Goal: Task Accomplishment & Management: Use online tool/utility

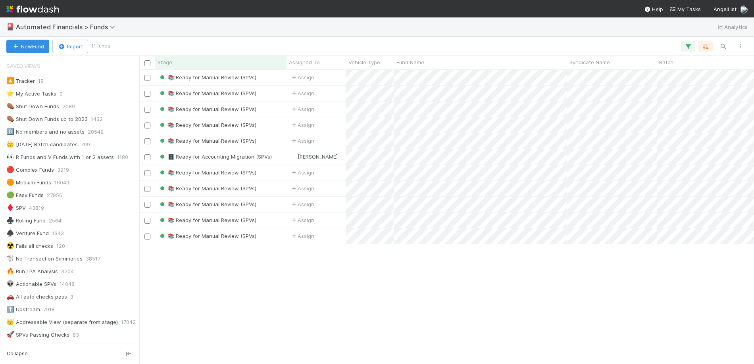
scroll to position [288, 609]
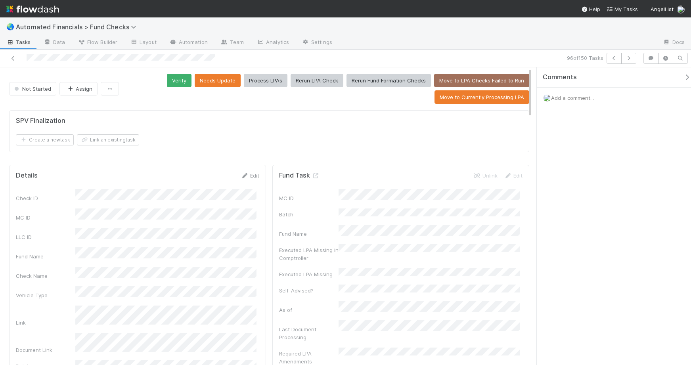
click at [142, 124] on div "SPV Finalization" at bounding box center [269, 121] width 507 height 8
click at [255, 134] on div "Create a new task Link an existing task" at bounding box center [269, 139] width 507 height 11
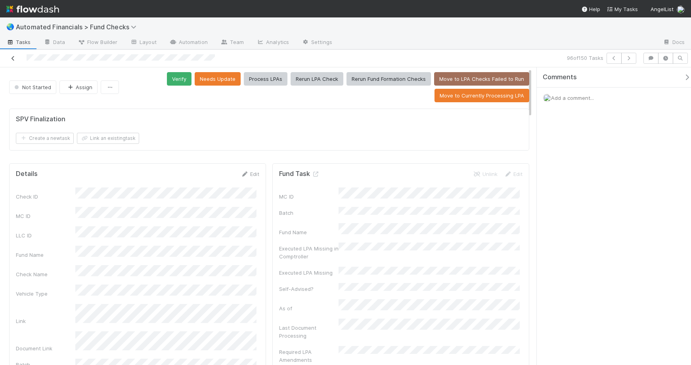
click at [12, 60] on icon at bounding box center [13, 58] width 8 height 5
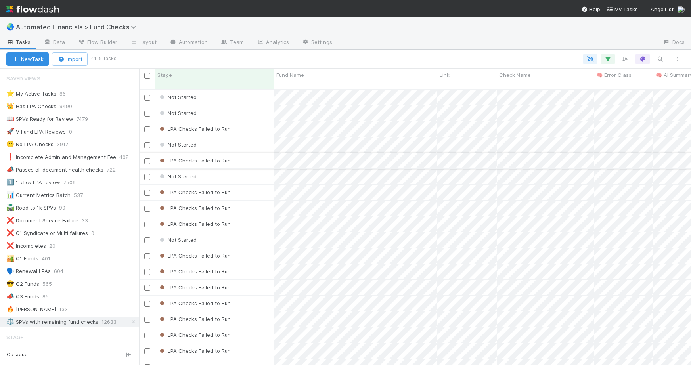
click at [253, 154] on div "LPA Checks Failed to Run" at bounding box center [214, 160] width 119 height 15
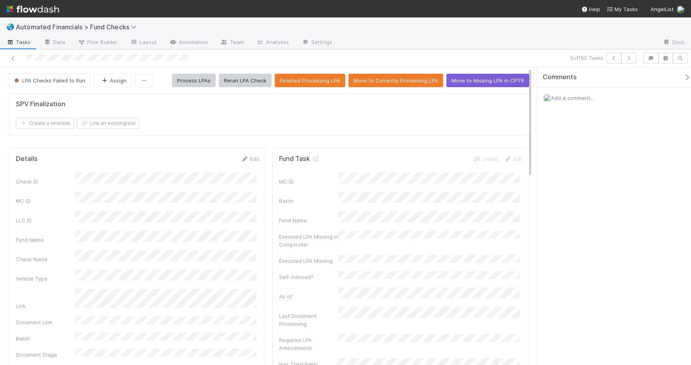
click at [12, 57] on icon at bounding box center [13, 58] width 8 height 5
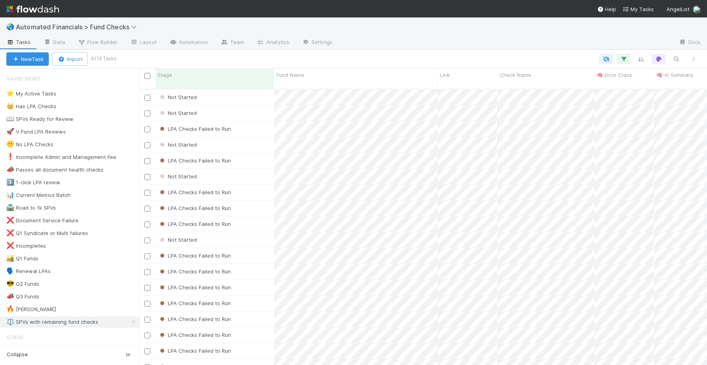
scroll to position [277, 562]
click at [102, 58] on small "4119 Tasks" at bounding box center [104, 58] width 26 height 7
click at [103, 58] on small "4119 Tasks" at bounding box center [104, 58] width 26 height 7
click at [128, 55] on div at bounding box center [408, 59] width 587 height 10
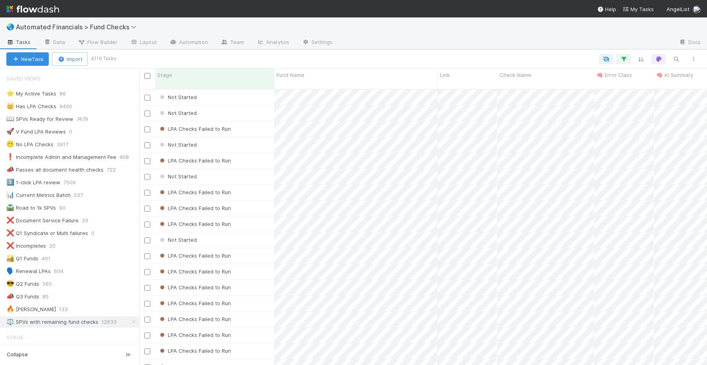
click at [99, 58] on small "4119 Tasks" at bounding box center [104, 58] width 26 height 7
click at [133, 59] on div at bounding box center [408, 59] width 587 height 10
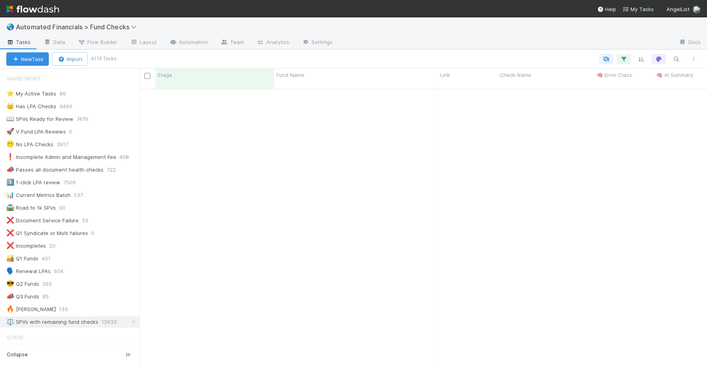
scroll to position [0, 0]
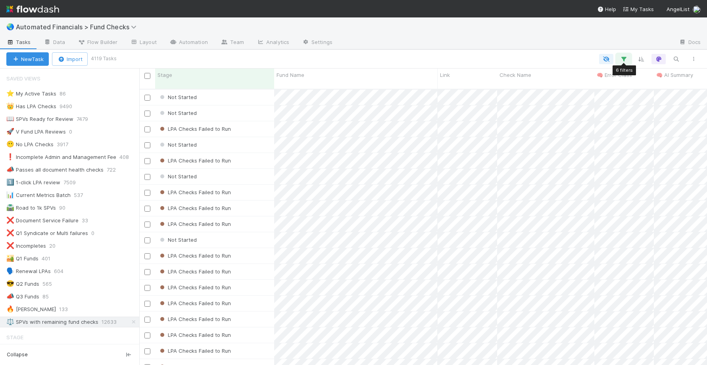
click at [624, 59] on icon "button" at bounding box center [624, 59] width 8 height 7
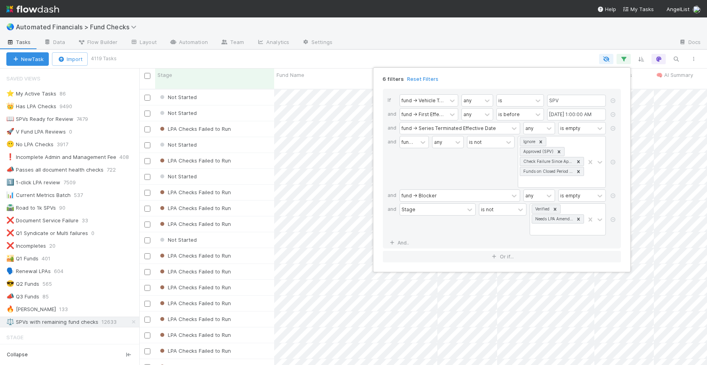
click at [566, 60] on div "6 filters Reset Filters If fund -> Vehicle Type any is SPV and fund -> First Ef…" at bounding box center [353, 182] width 707 height 365
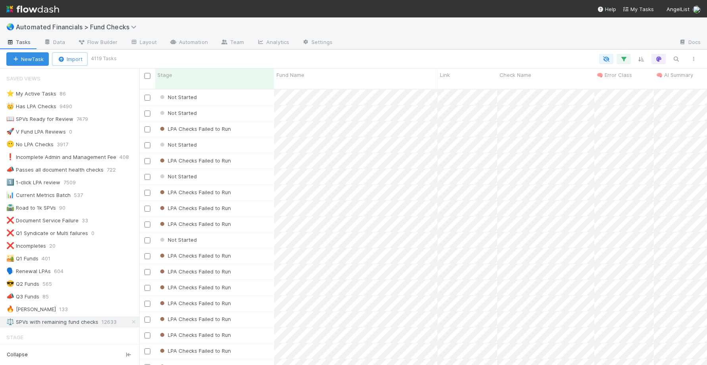
click at [567, 57] on div at bounding box center [408, 59] width 587 height 10
click at [66, 321] on div "⚖️ SPVs with remaining fund checks" at bounding box center [52, 322] width 92 height 10
click at [624, 59] on icon "button" at bounding box center [624, 59] width 8 height 7
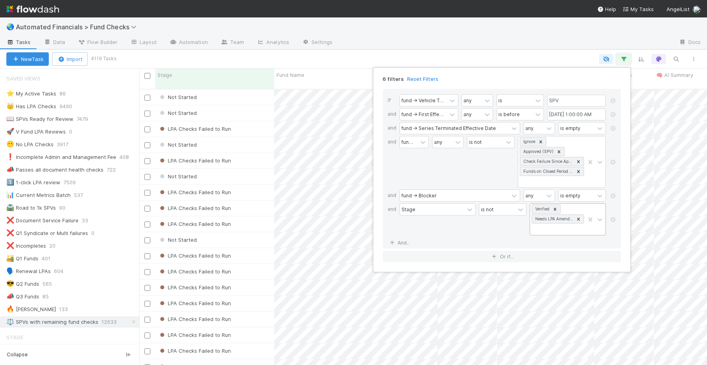
click at [555, 209] on icon at bounding box center [555, 209] width 3 height 3
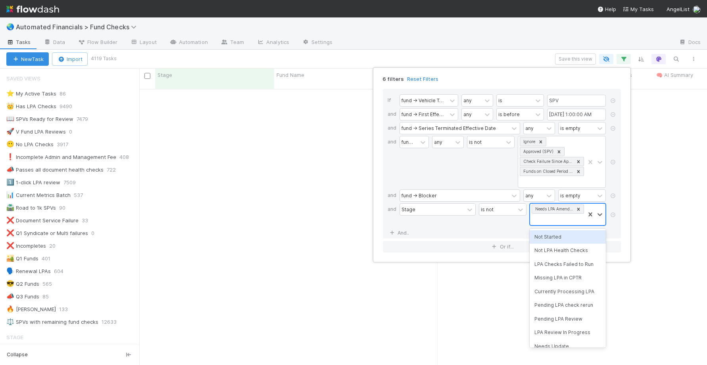
click at [580, 210] on icon at bounding box center [579, 210] width 6 height 6
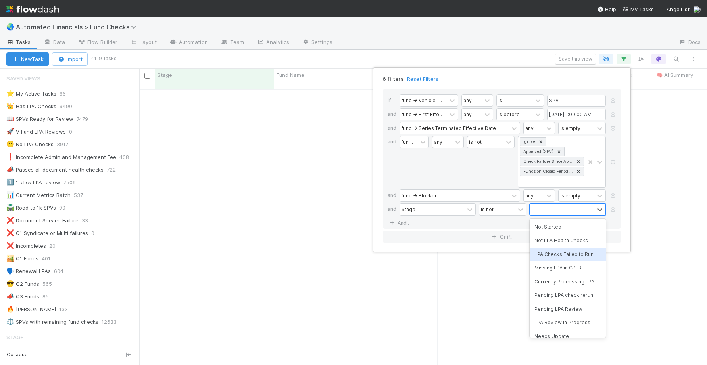
click at [572, 257] on div "LPA Checks Failed to Run" at bounding box center [568, 254] width 76 height 13
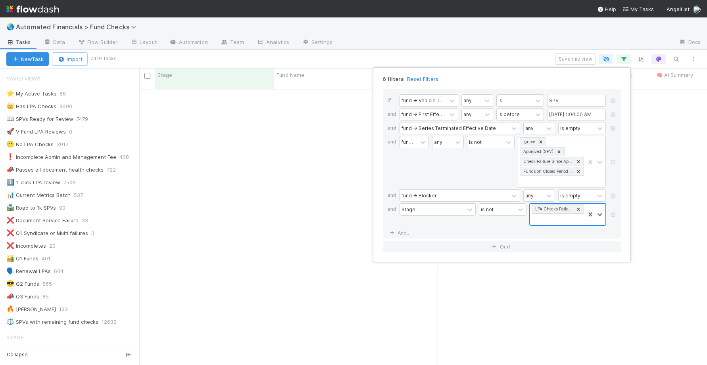
click at [388, 57] on div "6 filters Reset Filters If fund -> Vehicle Type any is SPV and fund -> First Ef…" at bounding box center [353, 182] width 707 height 365
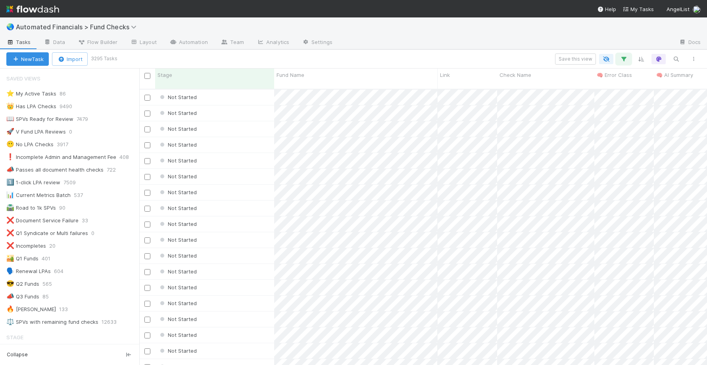
click at [624, 60] on icon "button" at bounding box center [624, 59] width 8 height 7
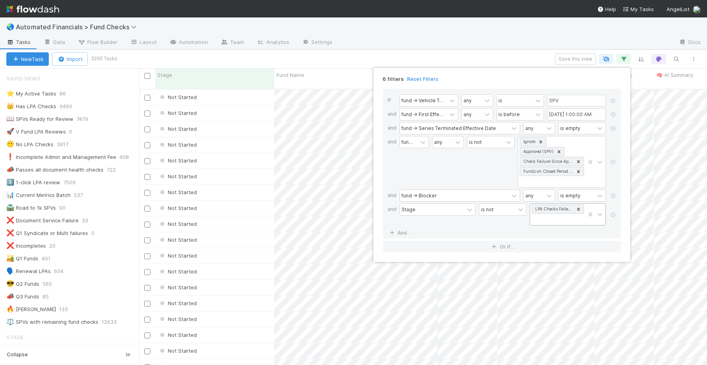
click at [564, 220] on div "LPA Checks Failed to Run" at bounding box center [557, 214] width 55 height 21
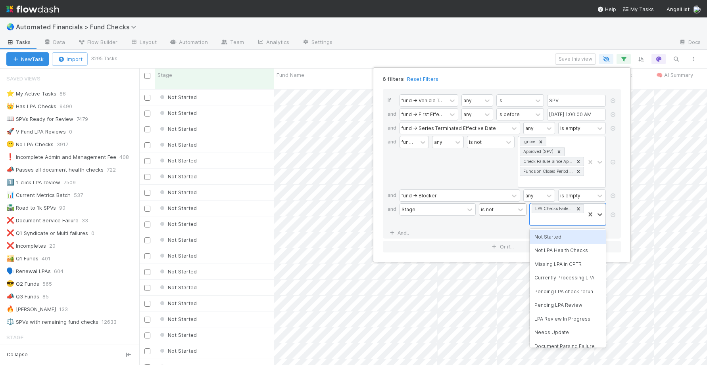
click at [498, 207] on div "is not" at bounding box center [497, 210] width 36 height 12
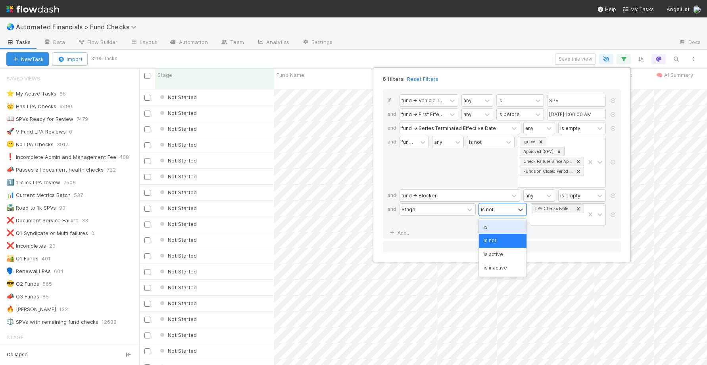
click at [497, 230] on div "is" at bounding box center [503, 227] width 48 height 13
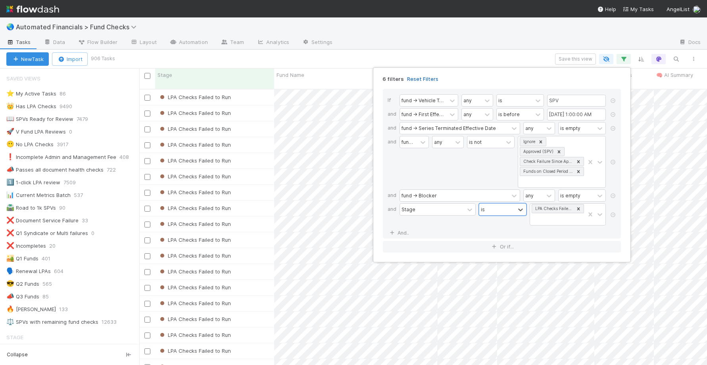
scroll to position [277, 562]
click at [457, 54] on div "6 filters Reset Filters If fund -> Vehicle Type any is SPV and fund -> First Ef…" at bounding box center [353, 182] width 707 height 365
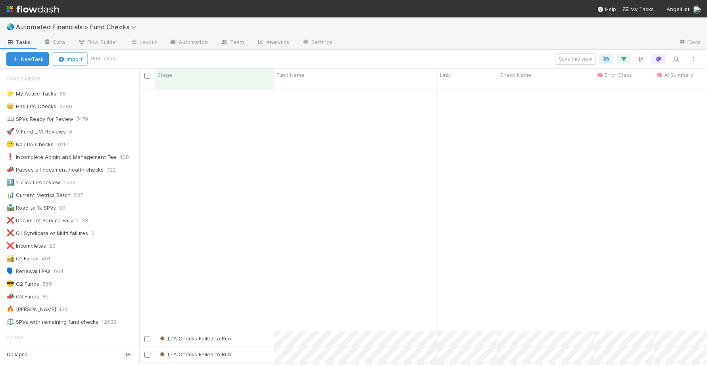
scroll to position [1310, 0]
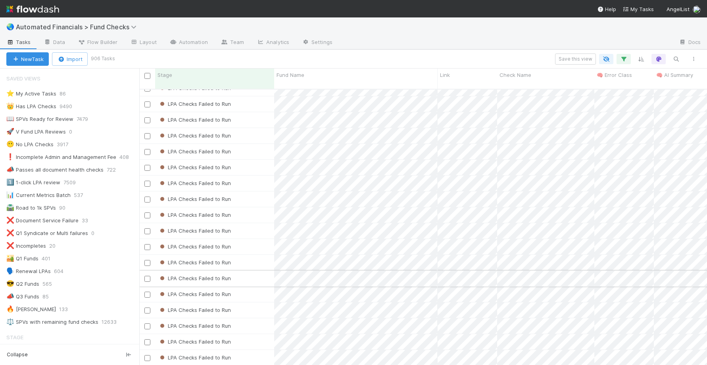
click at [244, 271] on div "LPA Checks Failed to Run" at bounding box center [214, 278] width 119 height 15
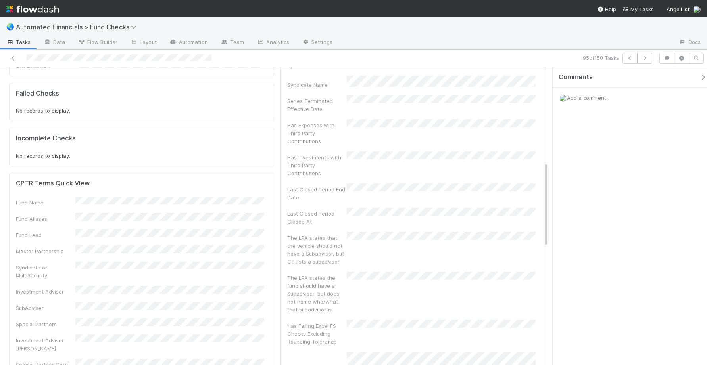
scroll to position [158, 0]
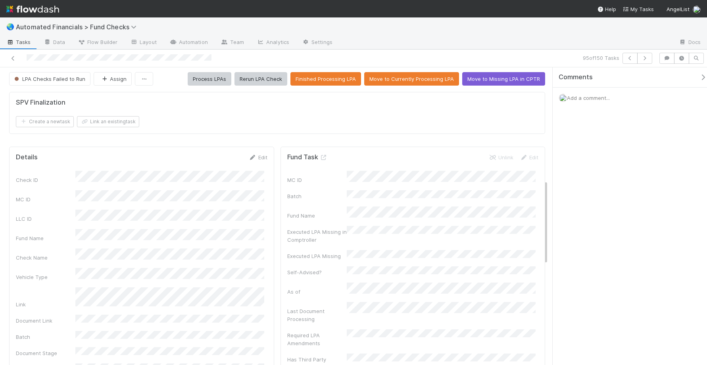
scroll to position [0, 0]
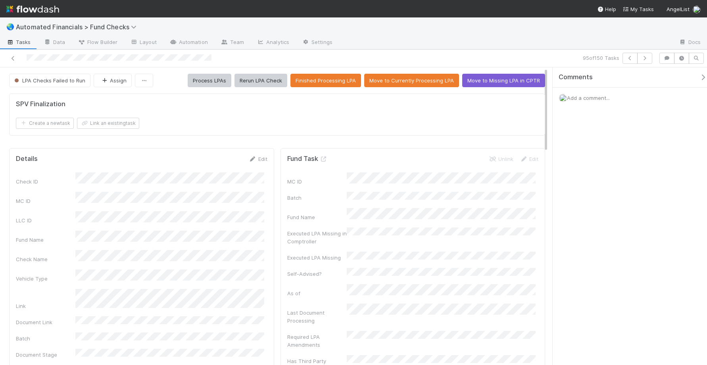
click at [8, 56] on div at bounding box center [167, 58] width 328 height 11
click at [10, 56] on icon at bounding box center [13, 58] width 8 height 5
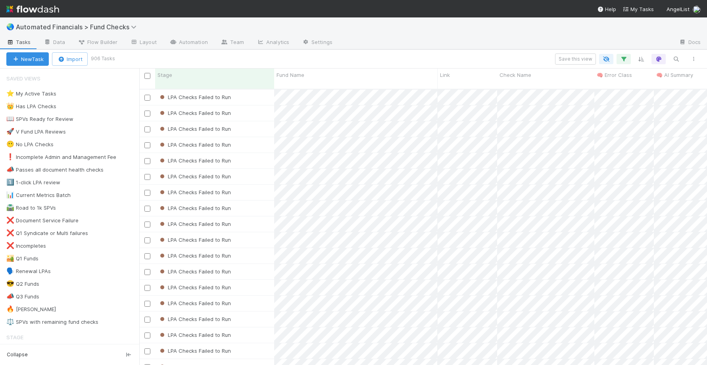
scroll to position [277, 562]
click at [626, 61] on icon "button" at bounding box center [624, 59] width 8 height 7
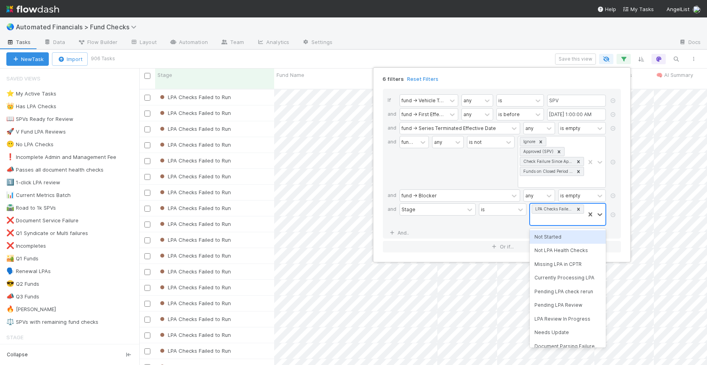
click at [565, 208] on div "LPA Checks Failed to Run" at bounding box center [553, 209] width 41 height 8
click at [568, 265] on div "Missing LPA in CPTR" at bounding box center [568, 264] width 76 height 13
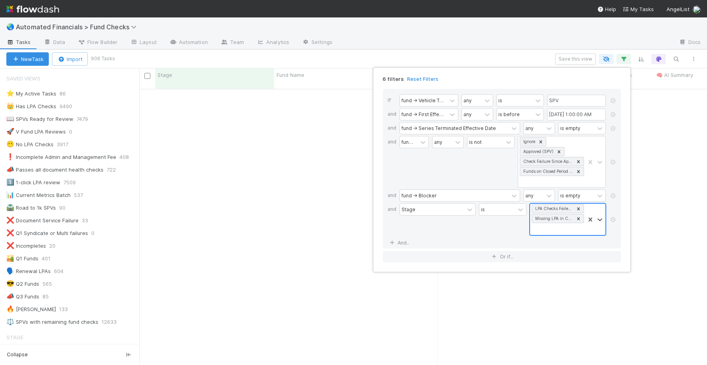
click at [579, 210] on icon at bounding box center [579, 209] width 6 height 6
click at [463, 52] on div "6 filters Reset Filters If fund -> Vehicle Type any is SPV and fund -> First Ef…" at bounding box center [353, 182] width 707 height 365
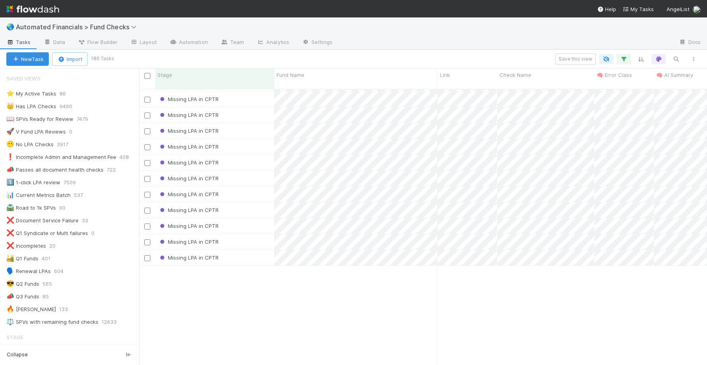
scroll to position [1612, 0]
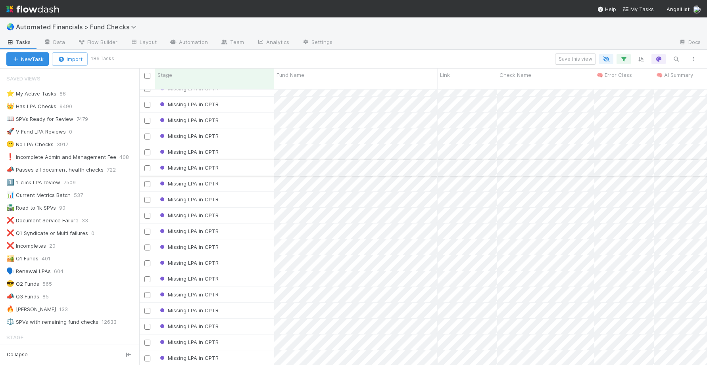
click at [237, 160] on div "Missing LPA in CPTR" at bounding box center [214, 167] width 119 height 15
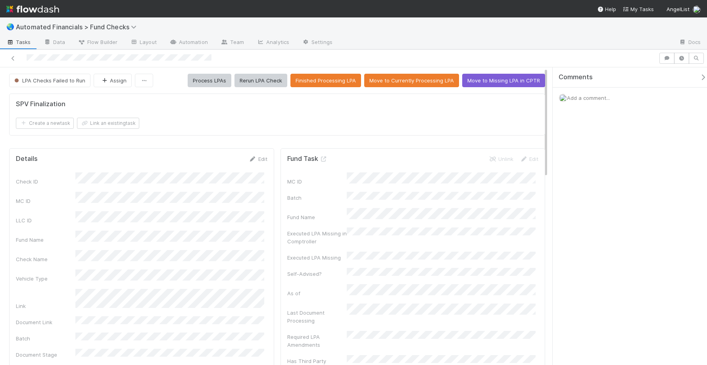
drag, startPoint x: 193, startPoint y: 92, endPoint x: 187, endPoint y: 91, distance: 5.7
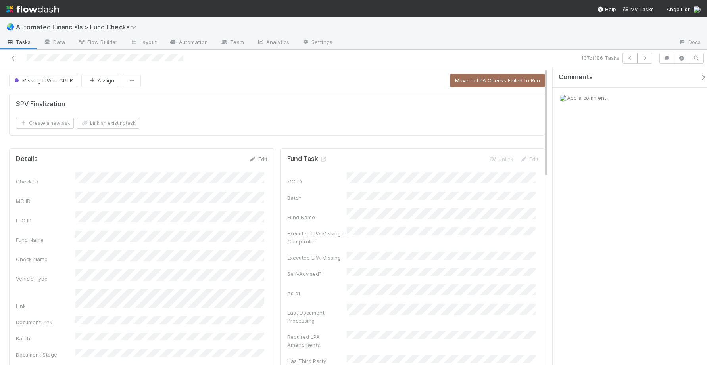
click at [245, 119] on div "Create a new task Link an existing task" at bounding box center [277, 123] width 522 height 11
click at [13, 58] on icon at bounding box center [13, 58] width 8 height 5
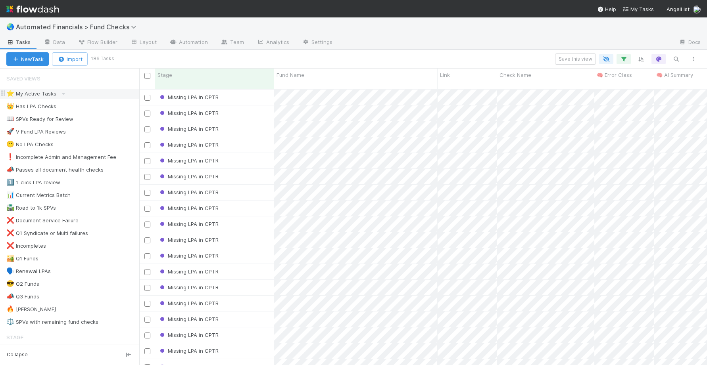
scroll to position [277, 562]
click at [65, 317] on div "⚖️ SPVs with remaining fund checks" at bounding box center [52, 322] width 92 height 10
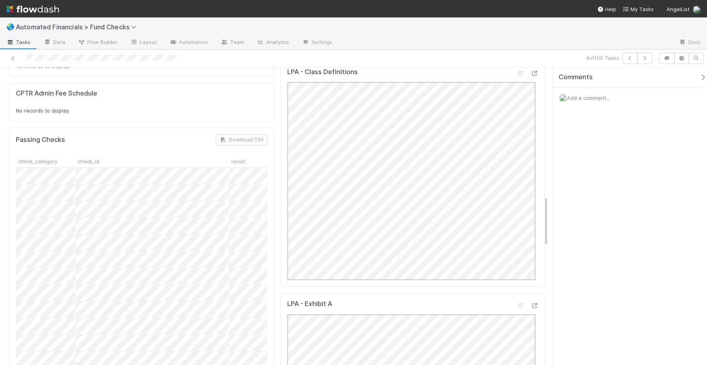
scroll to position [752, 0]
